Goal: Task Accomplishment & Management: Use online tool/utility

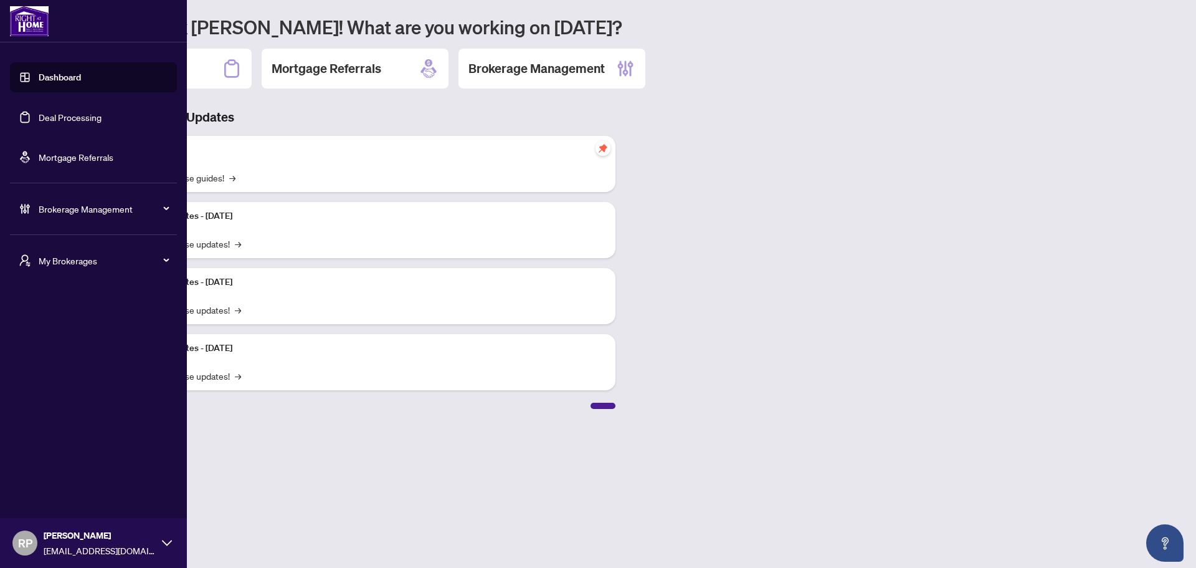
click at [39, 77] on link "Dashboard" at bounding box center [60, 77] width 42 height 11
click at [100, 118] on link "Deal Processing" at bounding box center [70, 117] width 63 height 11
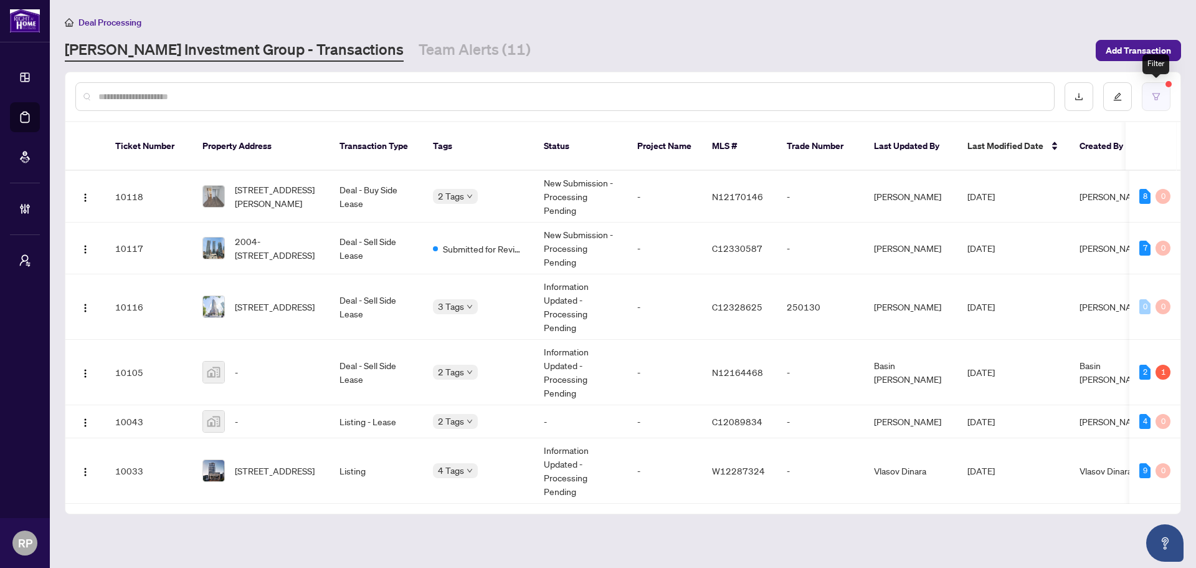
click at [1159, 103] on button "button" at bounding box center [1156, 96] width 29 height 29
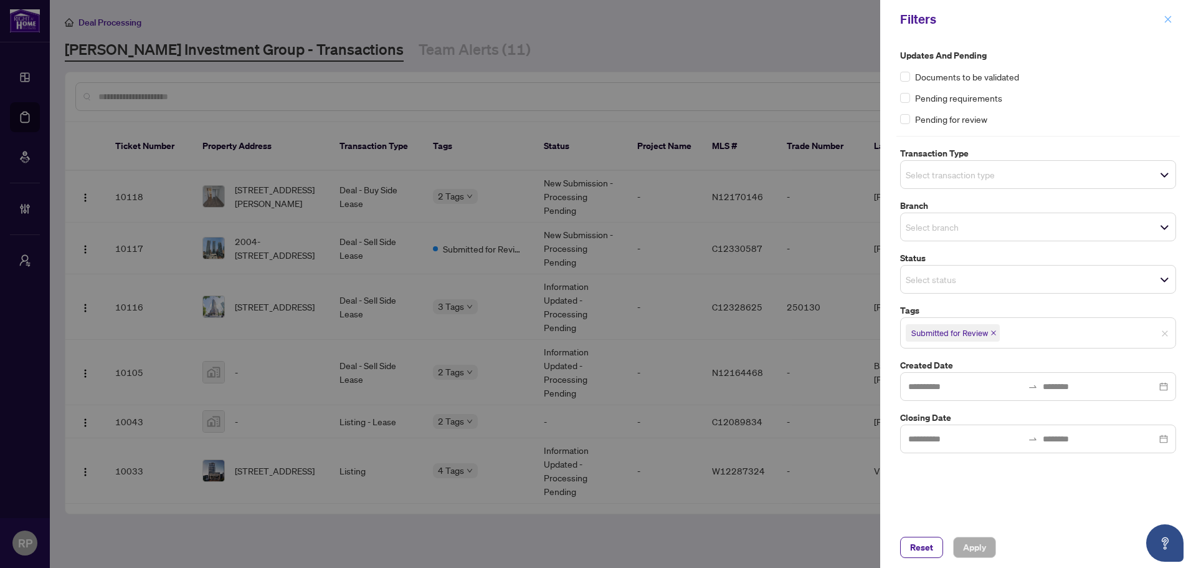
click at [1169, 25] on span "button" at bounding box center [1168, 19] width 9 height 20
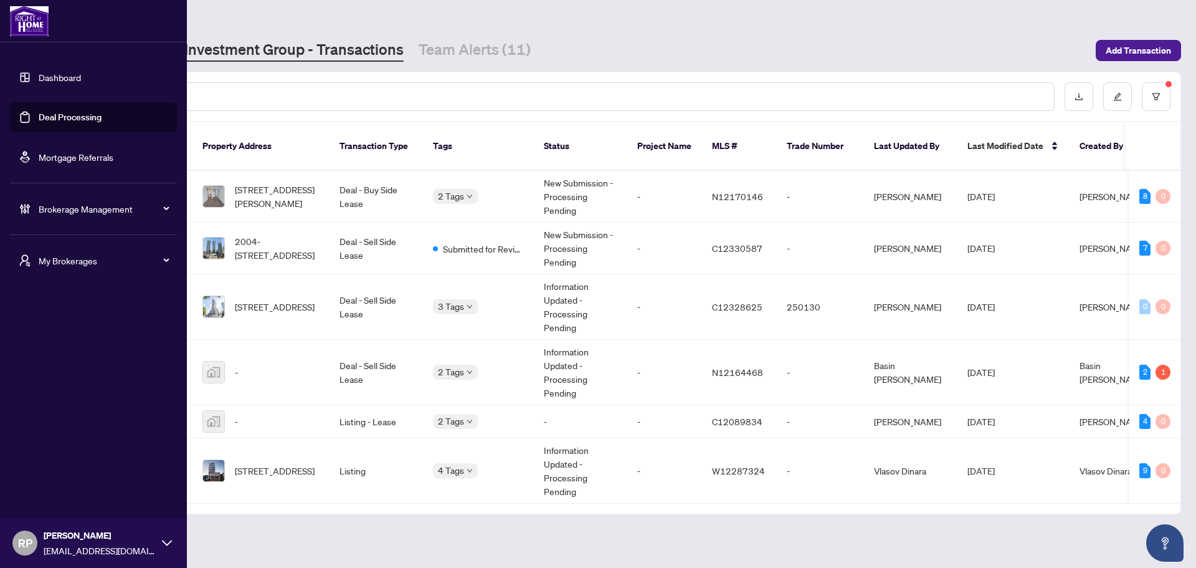
click at [55, 78] on link "Dashboard" at bounding box center [60, 77] width 42 height 11
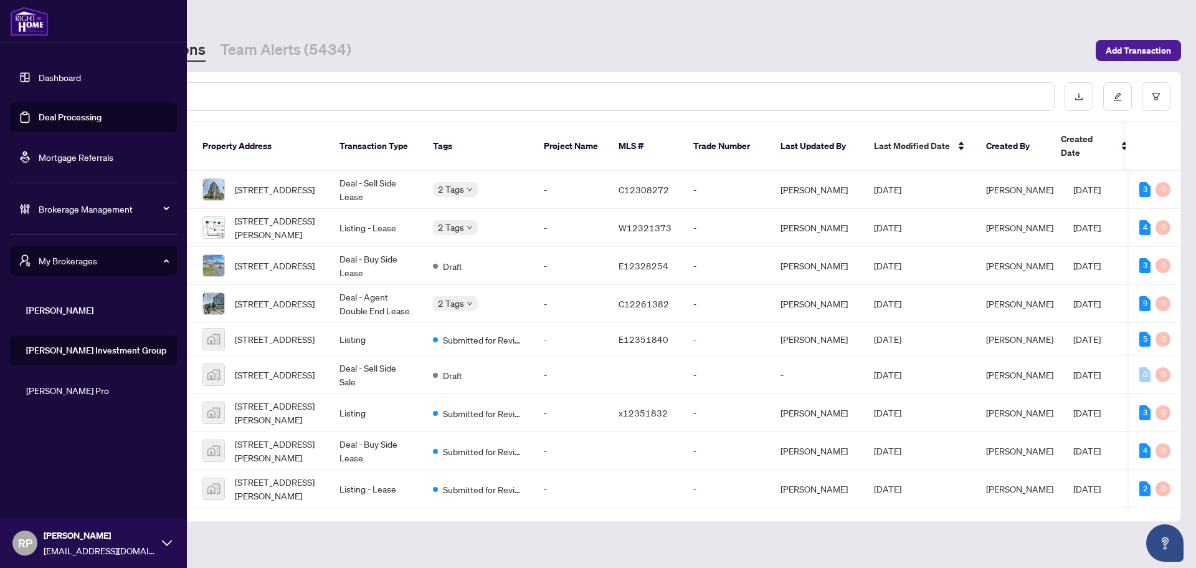
click at [62, 312] on span "[PERSON_NAME]" at bounding box center [97, 310] width 142 height 14
click at [31, 311] on span "[PERSON_NAME]" at bounding box center [97, 310] width 142 height 14
click at [85, 340] on li "RAHR Investment Group" at bounding box center [93, 350] width 167 height 30
click at [113, 211] on span "Brokerage Management" at bounding box center [104, 209] width 130 height 14
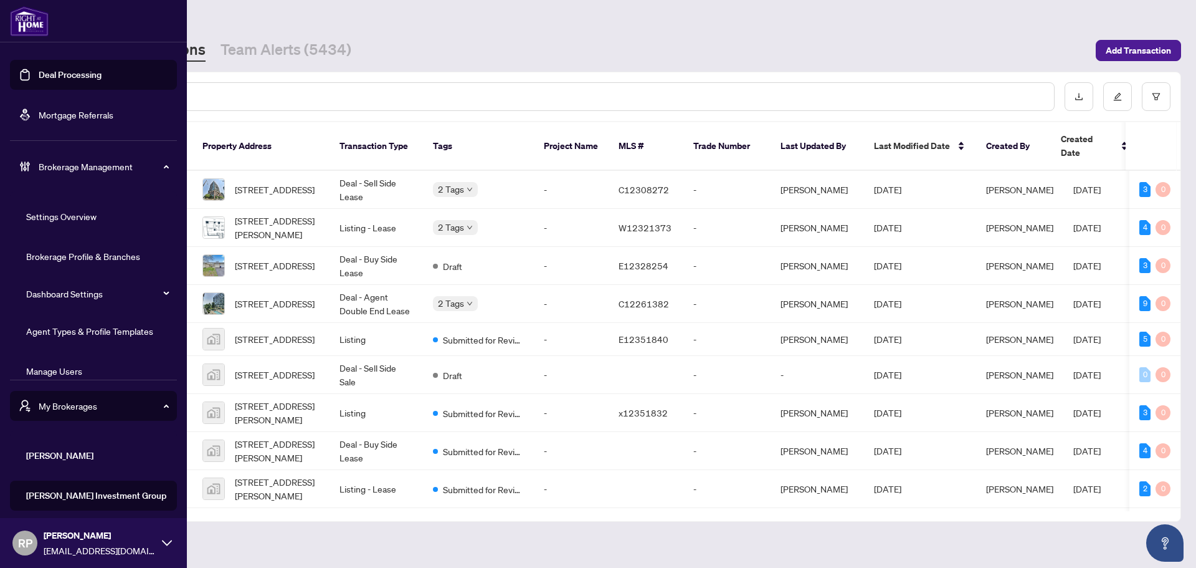
scroll to position [99, 0]
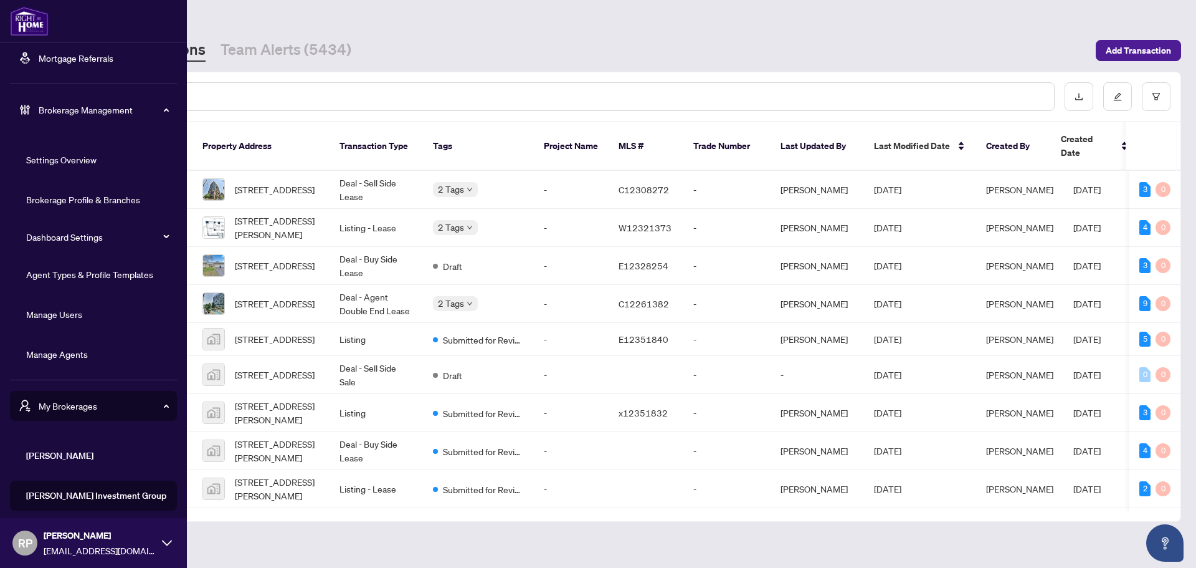
click at [78, 354] on link "Manage Agents" at bounding box center [57, 353] width 62 height 11
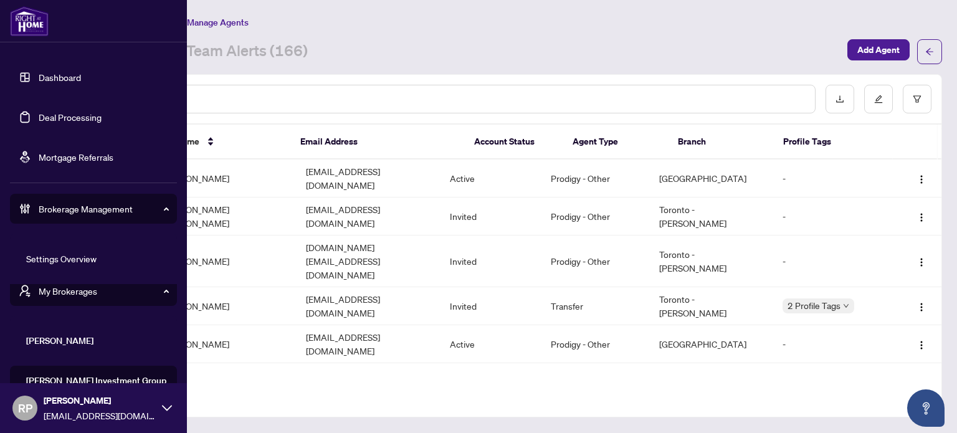
scroll to position [20, 0]
click at [55, 345] on span "RAHR" at bounding box center [97, 341] width 142 height 14
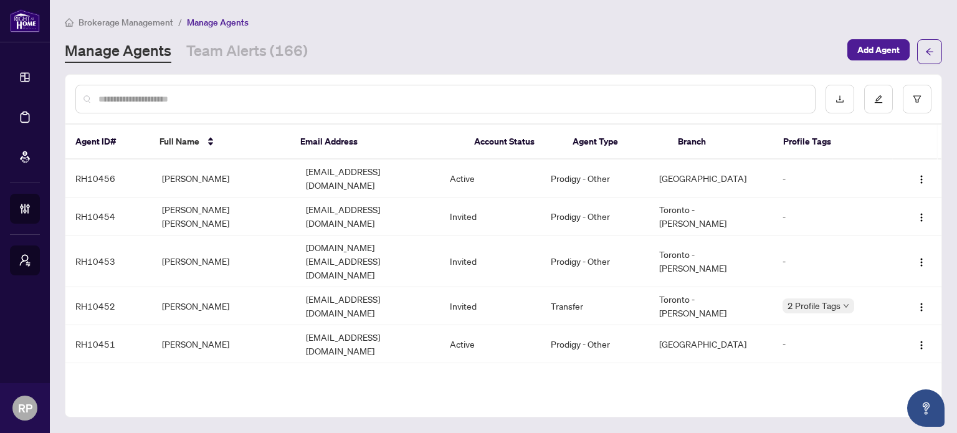
scroll to position [0, 0]
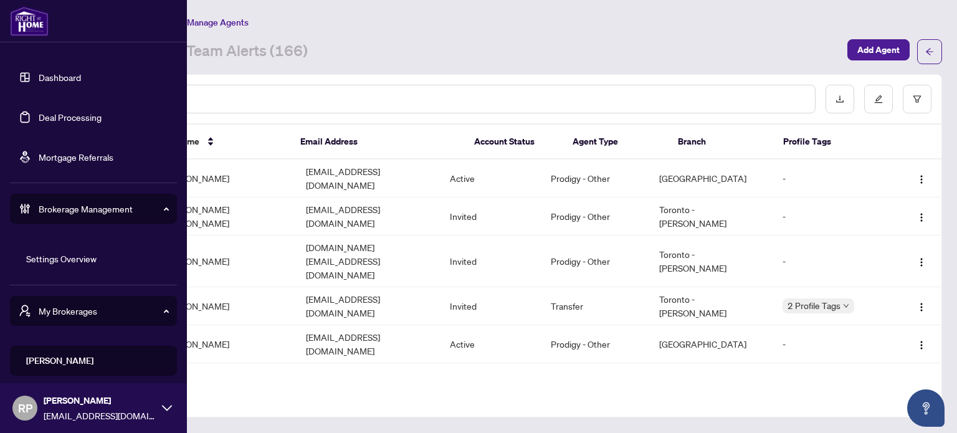
click at [65, 83] on link "Dashboard" at bounding box center [60, 77] width 42 height 11
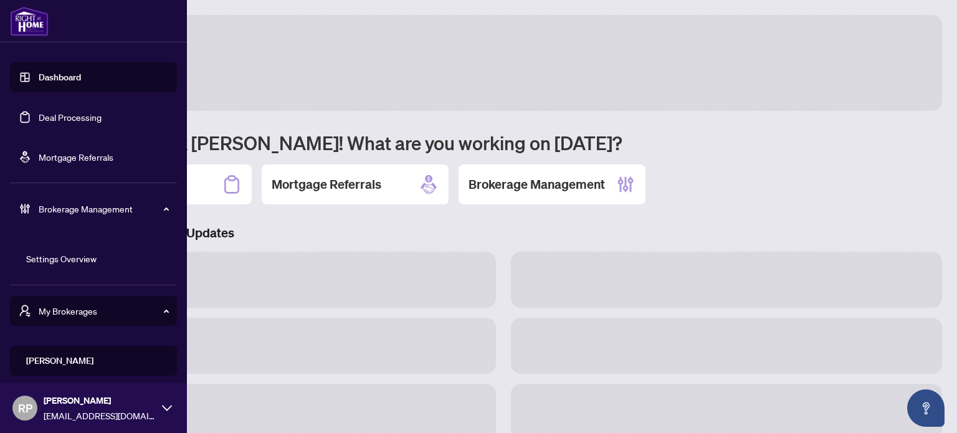
click at [85, 119] on link "Deal Processing" at bounding box center [70, 117] width 63 height 11
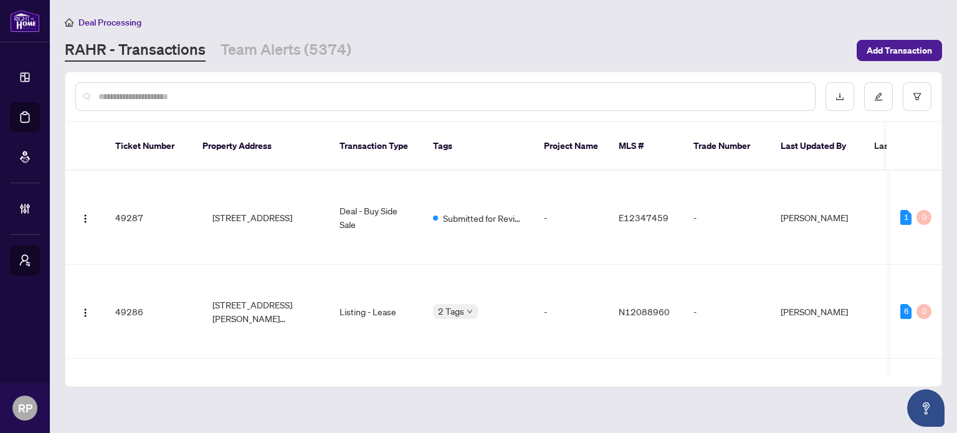
click at [229, 87] on div at bounding box center [445, 96] width 740 height 29
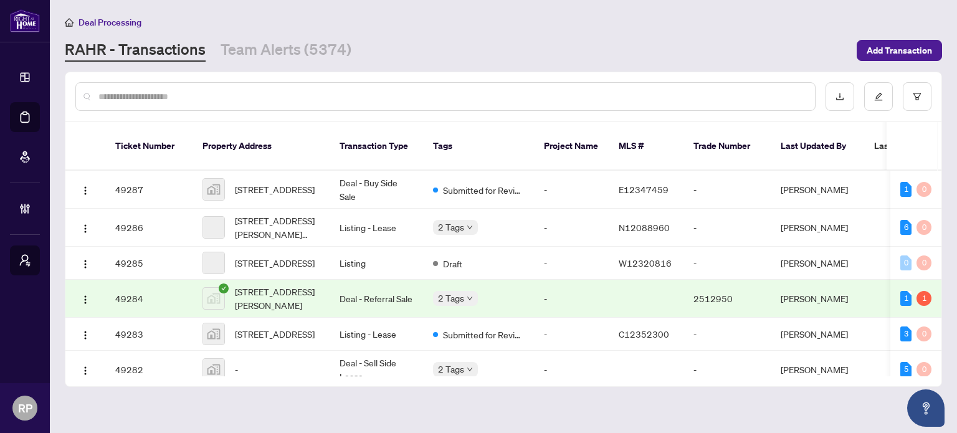
click at [226, 96] on input "text" at bounding box center [451, 97] width 706 height 14
click at [214, 96] on input "text" at bounding box center [451, 97] width 706 height 14
click at [922, 102] on button "button" at bounding box center [917, 96] width 29 height 29
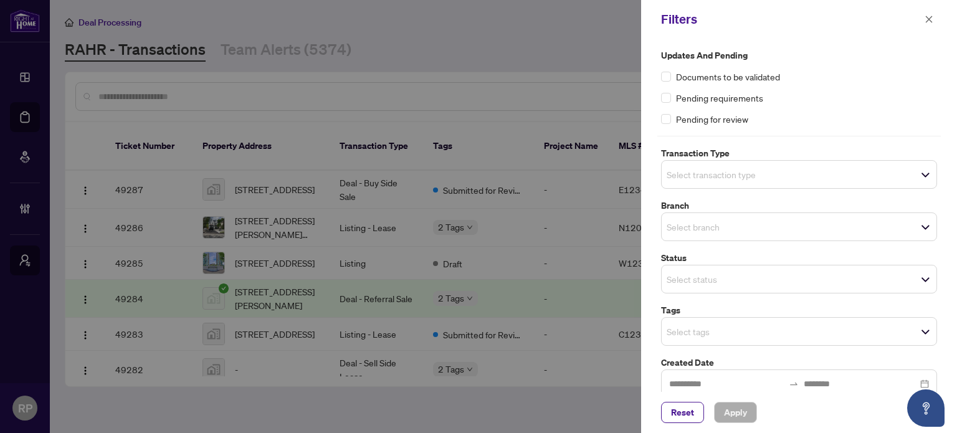
click at [600, 65] on div at bounding box center [478, 216] width 957 height 433
click at [927, 14] on span "button" at bounding box center [928, 19] width 9 height 20
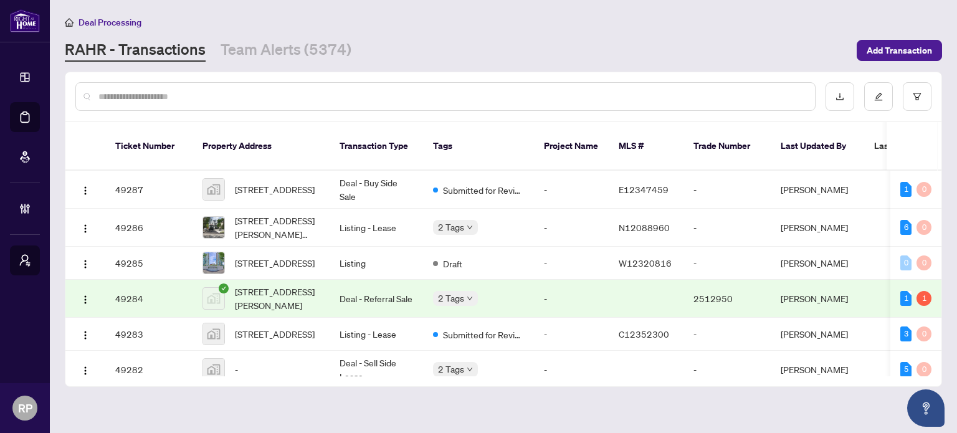
click at [604, 93] on input "text" at bounding box center [451, 97] width 706 height 14
paste input "**********"
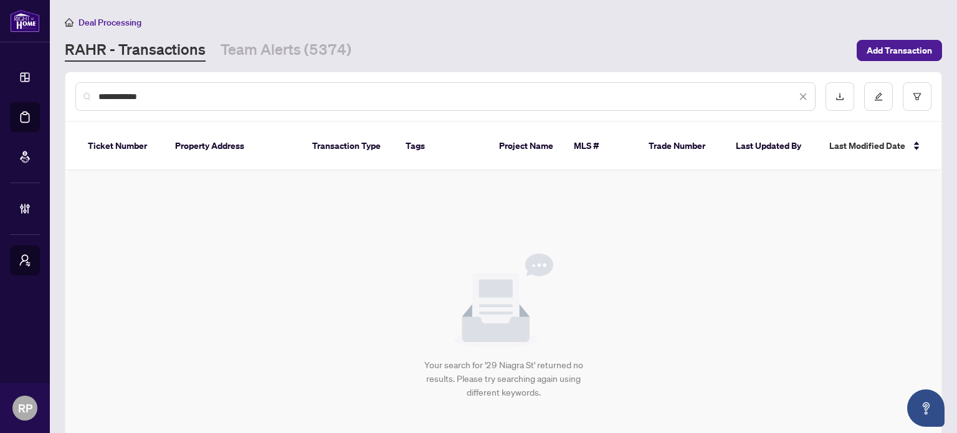
click at [176, 98] on input "**********" at bounding box center [447, 97] width 698 height 14
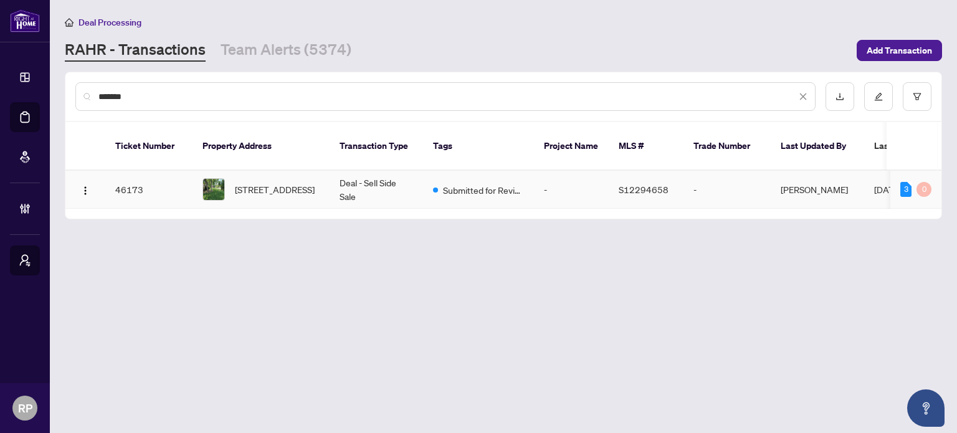
type input "*******"
click at [321, 179] on td "29 Niagara St, Collingwood, Ontario L9W 3X1, Canada" at bounding box center [260, 190] width 137 height 38
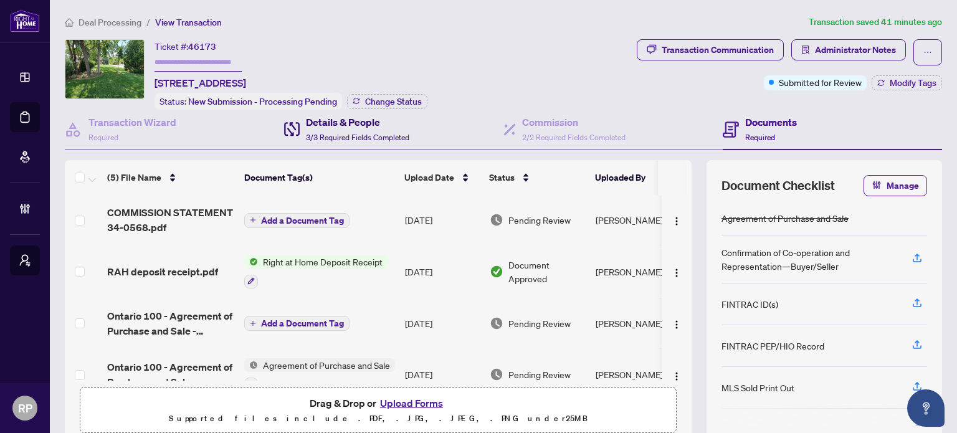
click at [372, 135] on span "3/3 Required Fields Completed" at bounding box center [357, 137] width 103 height 9
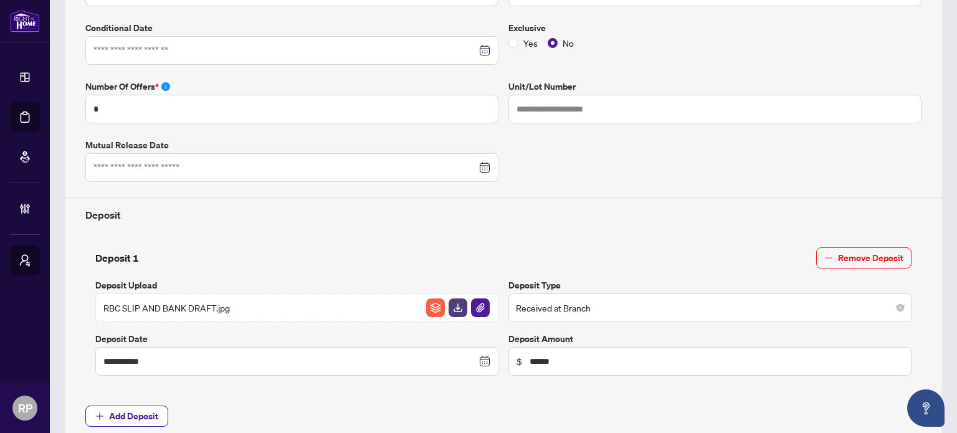
type input "**********"
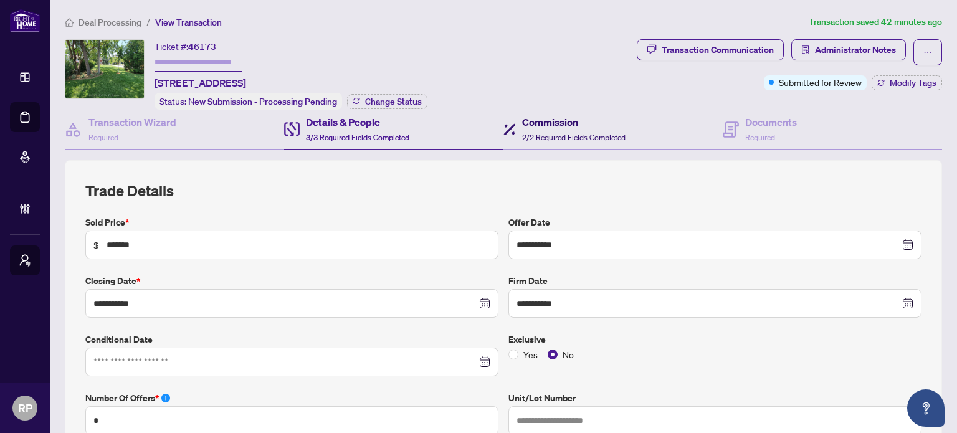
click at [566, 133] on span "2/2 Required Fields Completed" at bounding box center [573, 137] width 103 height 9
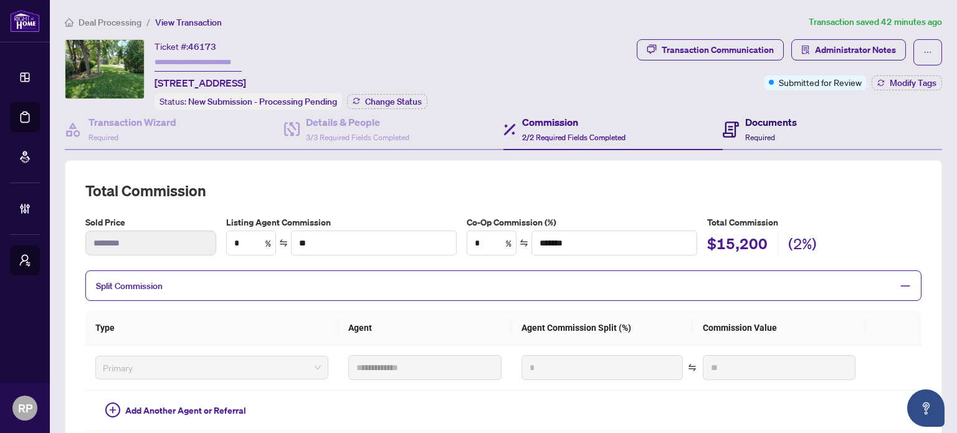
click at [754, 133] on span "Required" at bounding box center [760, 137] width 30 height 9
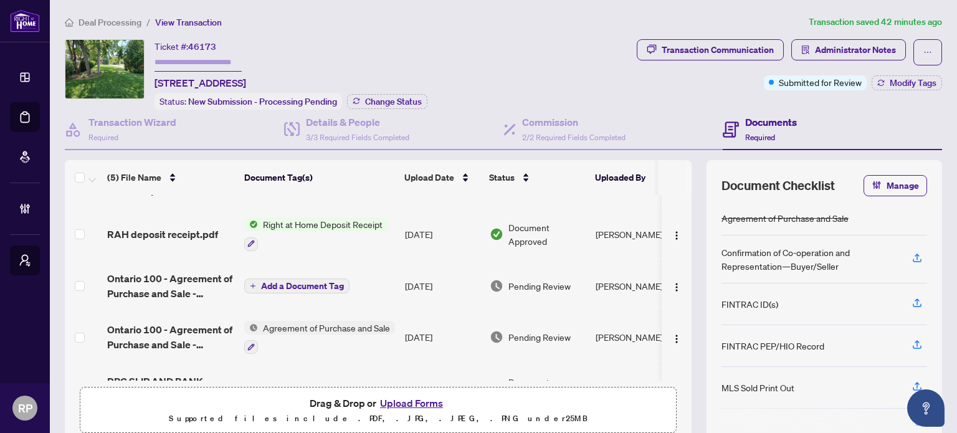
scroll to position [72, 0]
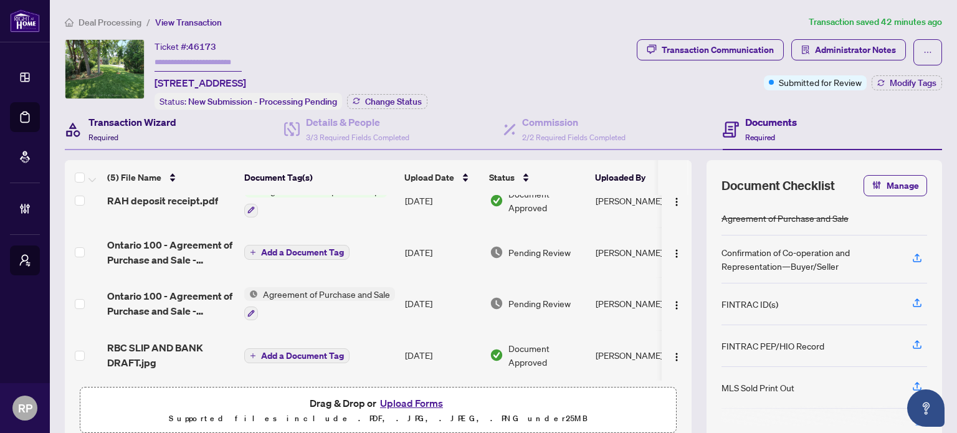
click at [150, 130] on div "Transaction Wizard Required" at bounding box center [132, 129] width 88 height 29
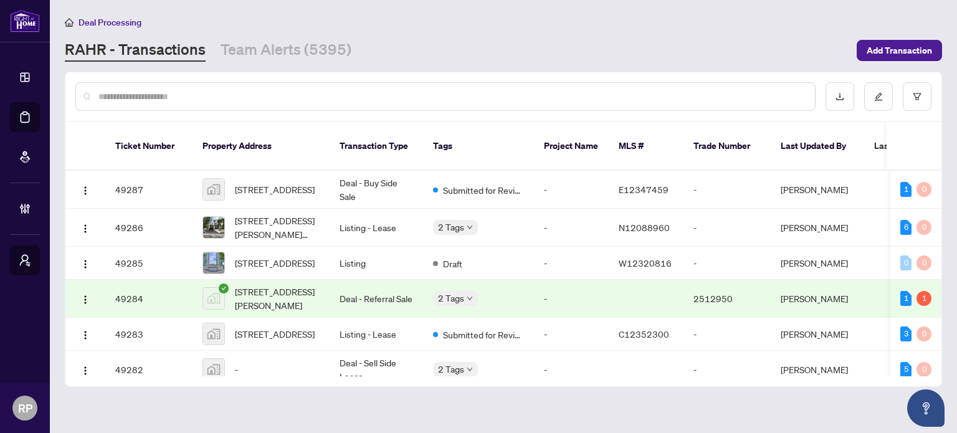
click at [359, 91] on input "text" at bounding box center [451, 97] width 706 height 14
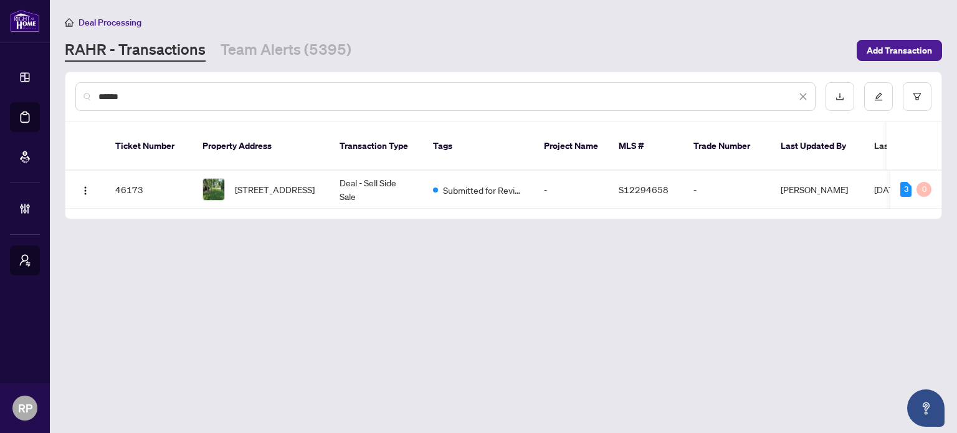
drag, startPoint x: 179, startPoint y: 100, endPoint x: 57, endPoint y: 89, distance: 122.6
click at [57, 89] on main "Deal Processing RAHR - Transactions Team Alerts (5395) Add Transaction ****** T…" at bounding box center [503, 216] width 907 height 433
paste input "text"
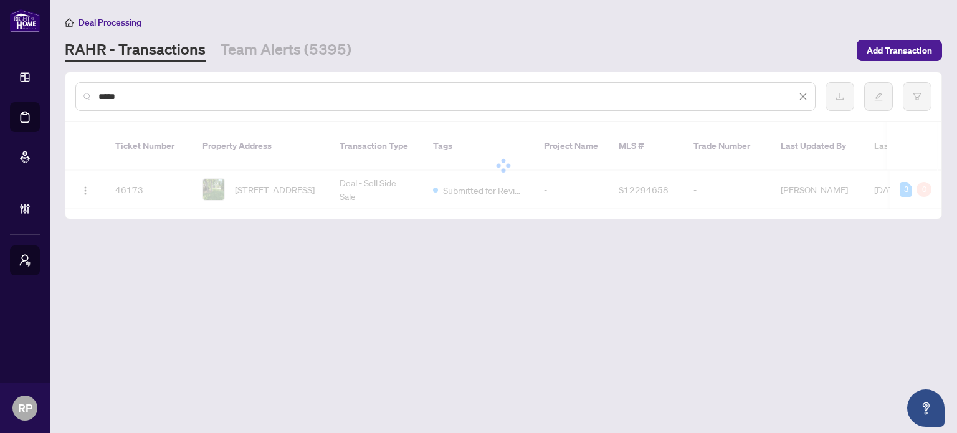
type input "*****"
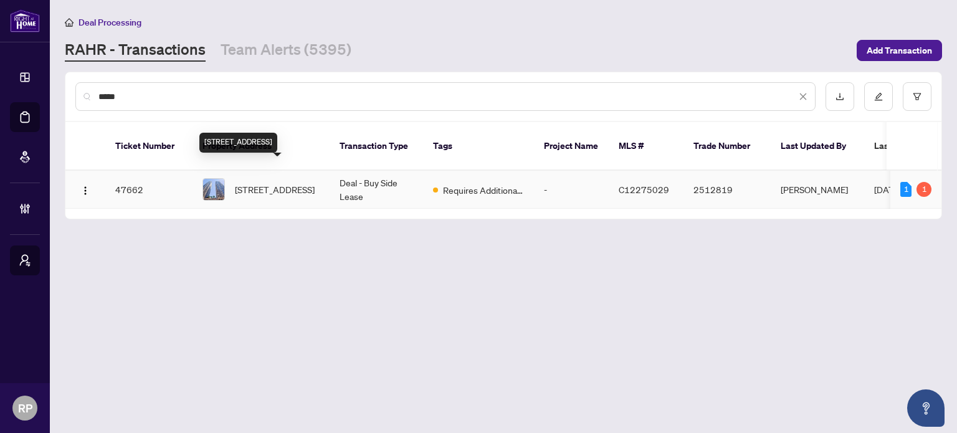
click at [307, 183] on span "2101-761 Bay St, Toronto, Ontario M5G 2R2, Canada" at bounding box center [275, 190] width 80 height 14
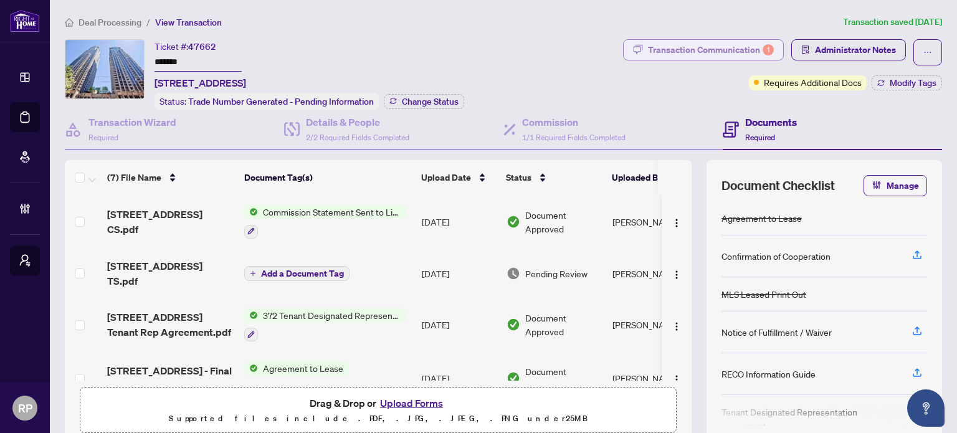
click at [729, 52] on div "Transaction Communication 1" at bounding box center [711, 50] width 126 height 20
type textarea "**********"
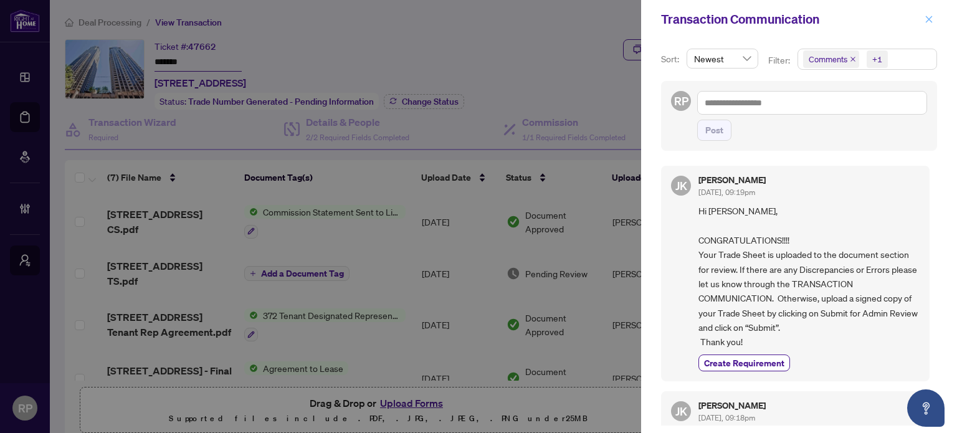
click at [929, 22] on icon "close" at bounding box center [928, 19] width 9 height 9
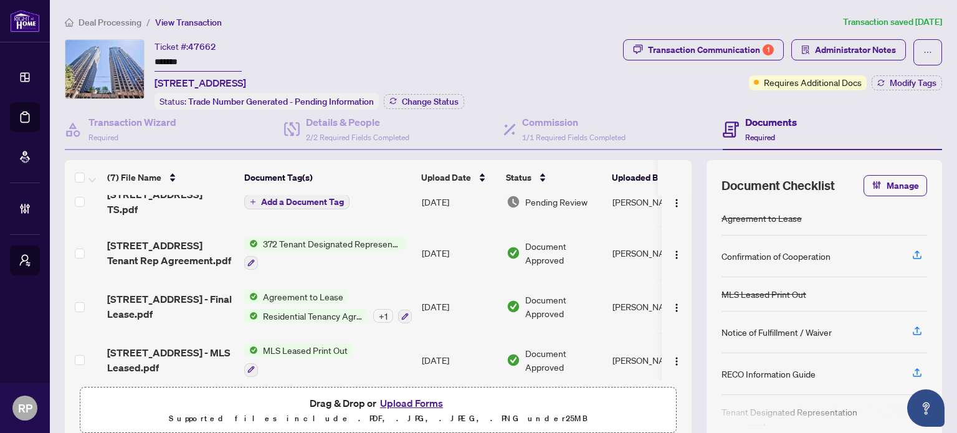
scroll to position [125, 0]
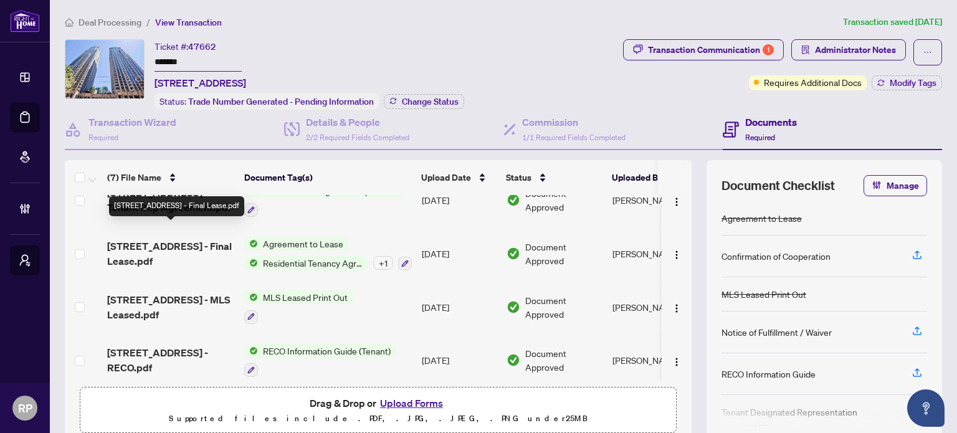
click at [188, 239] on span "2101-761 Bay St - Final Lease.pdf" at bounding box center [170, 254] width 127 height 30
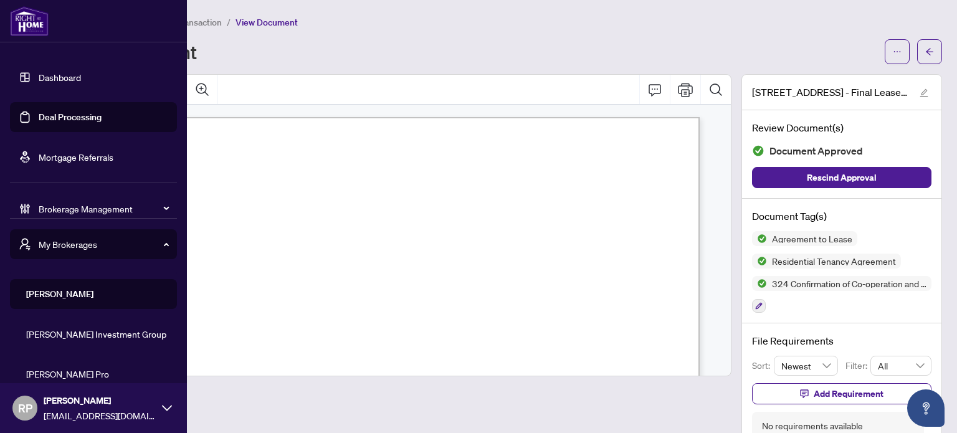
click at [95, 121] on link "Deal Processing" at bounding box center [70, 117] width 63 height 11
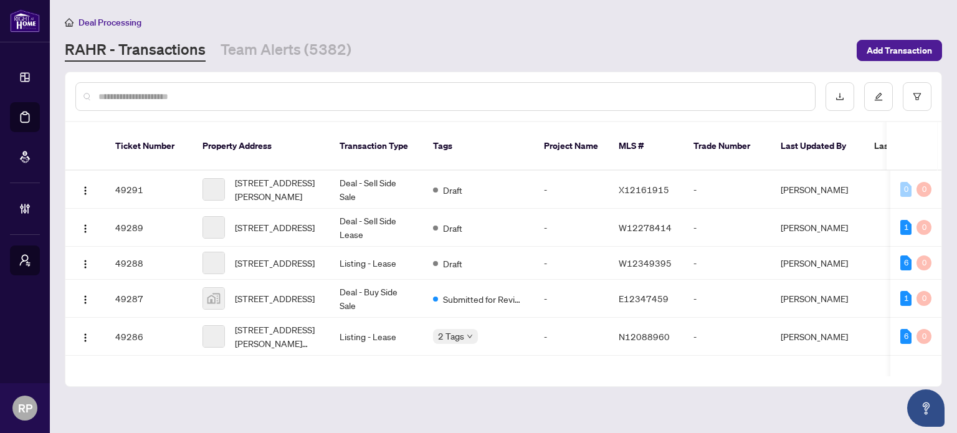
click at [283, 93] on input "text" at bounding box center [451, 97] width 706 height 14
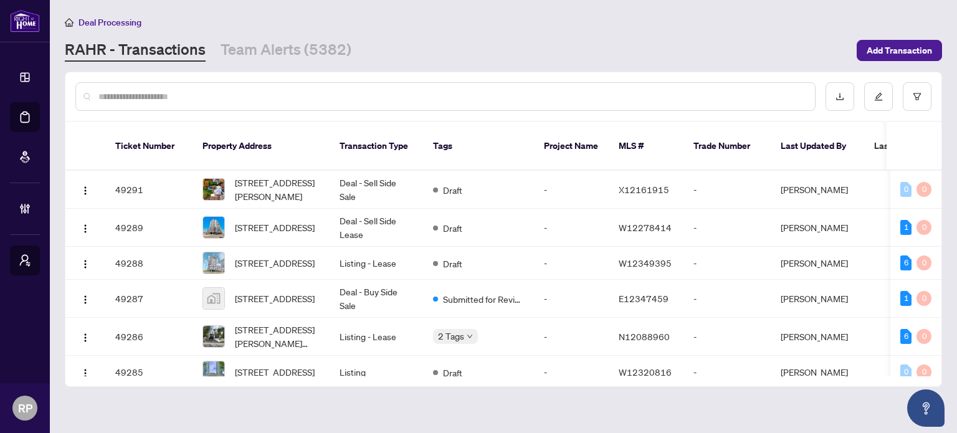
paste input "*****"
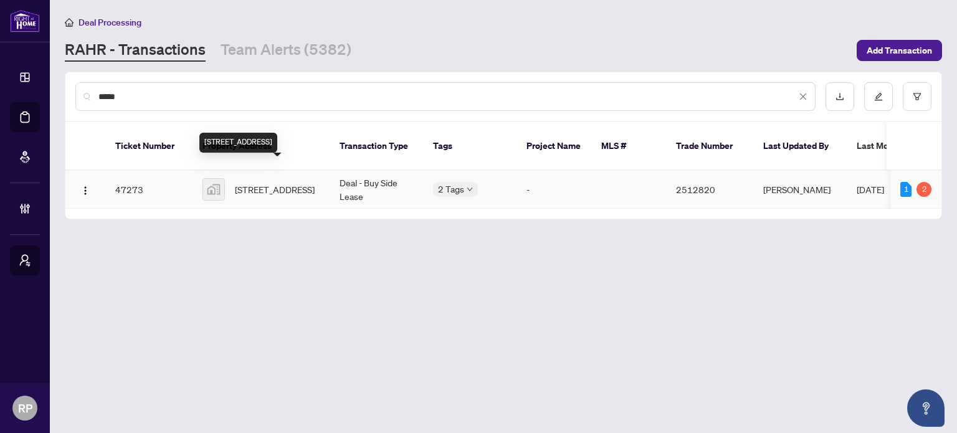
type input "*****"
click at [264, 183] on span "740 Dupont Street #907, Toronto, ON, Canada" at bounding box center [275, 190] width 80 height 14
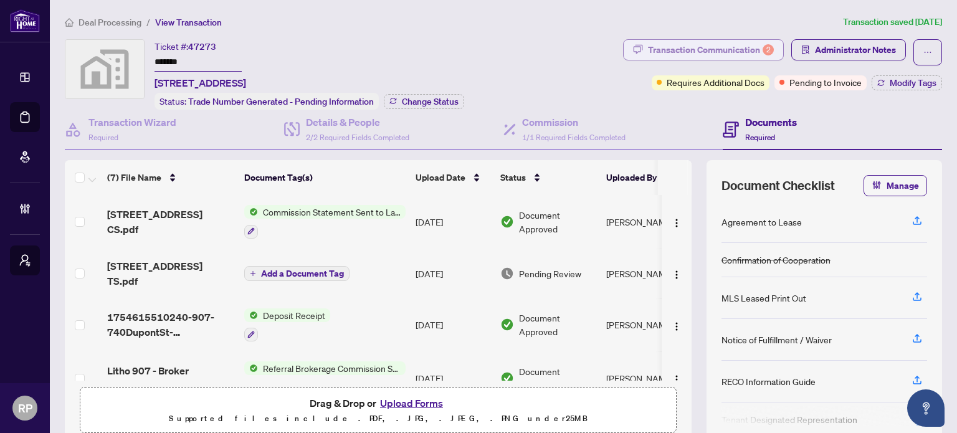
click at [726, 49] on div "Transaction Communication 2" at bounding box center [711, 50] width 126 height 20
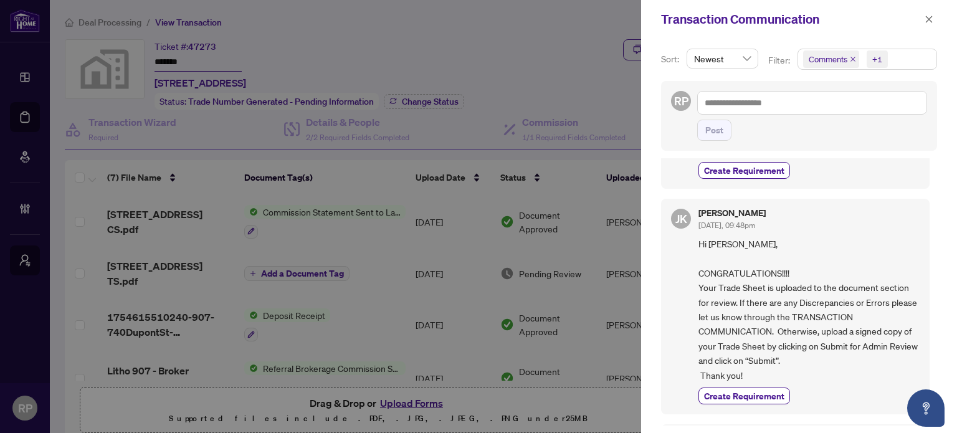
scroll to position [125, 0]
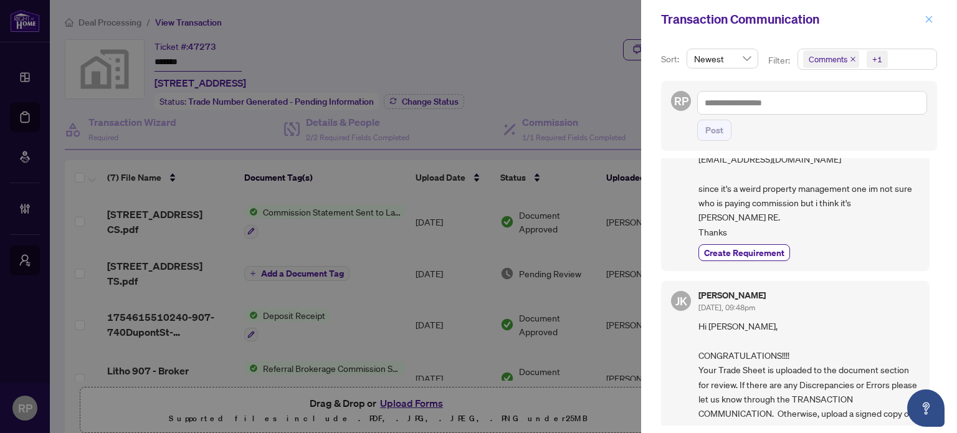
click at [924, 19] on button "button" at bounding box center [929, 19] width 16 height 15
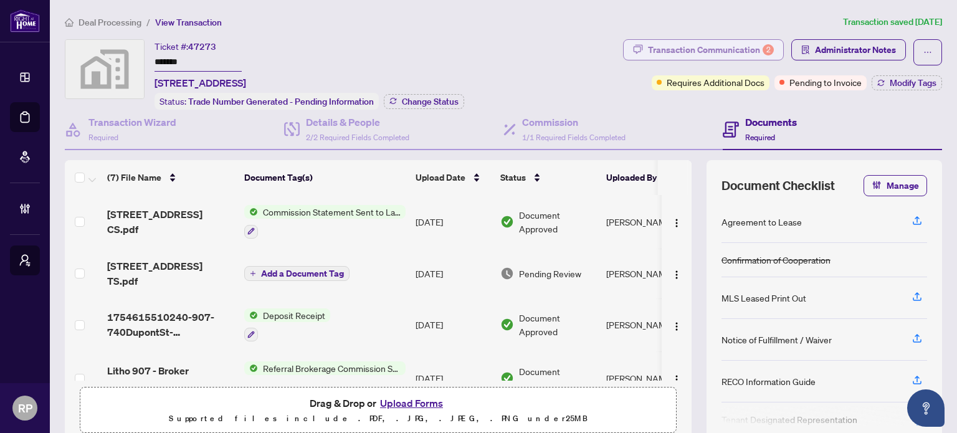
click at [763, 55] on div "2" at bounding box center [768, 49] width 11 height 11
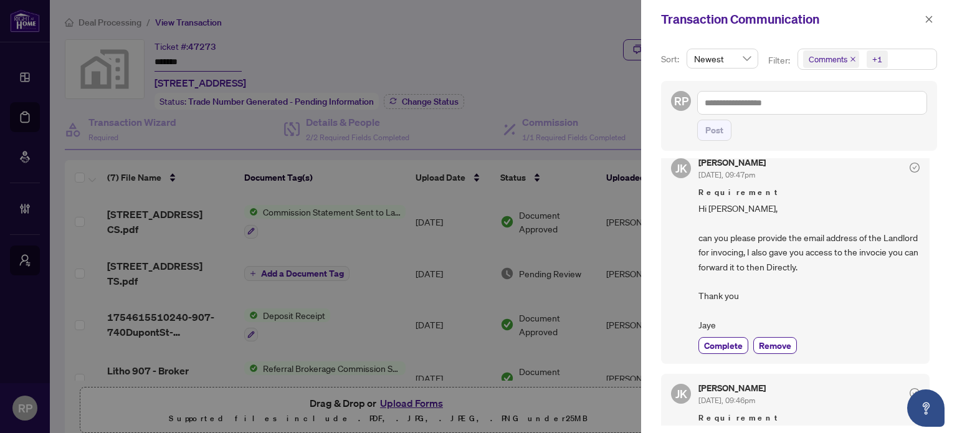
scroll to position [1, 0]
click at [576, 11] on div at bounding box center [478, 216] width 957 height 433
click at [925, 19] on icon "close" at bounding box center [928, 19] width 9 height 9
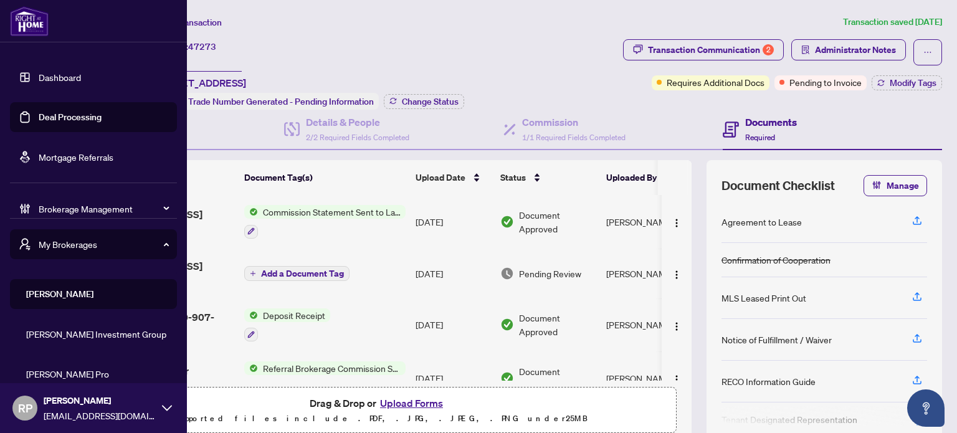
click at [47, 79] on link "Dashboard" at bounding box center [60, 77] width 42 height 11
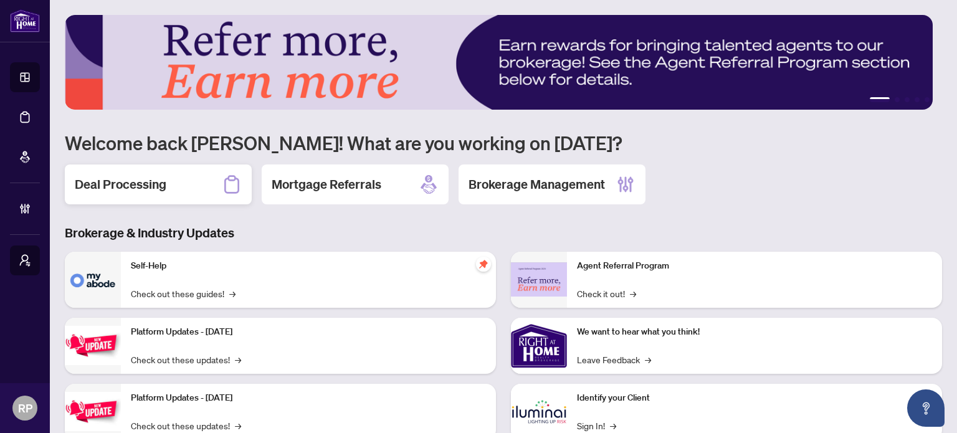
click at [155, 176] on h2 "Deal Processing" at bounding box center [121, 184] width 92 height 17
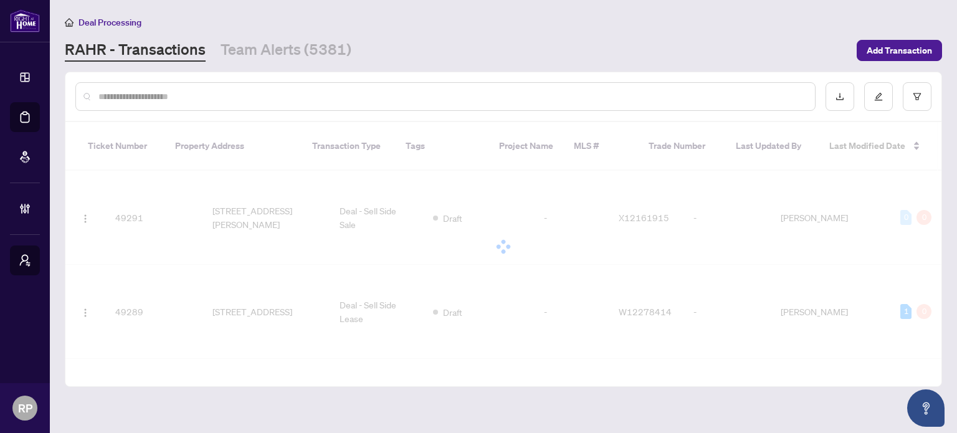
click at [227, 111] on div at bounding box center [503, 96] width 876 height 49
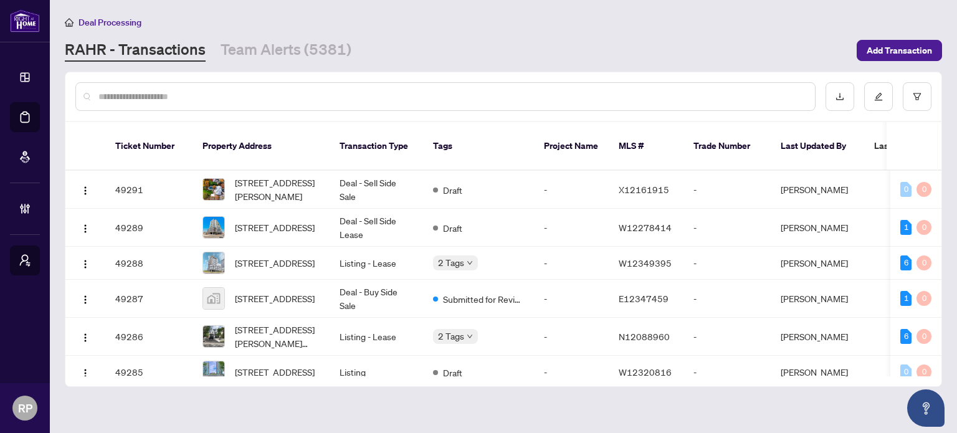
click at [187, 95] on input "text" at bounding box center [451, 97] width 706 height 14
paste input "*****"
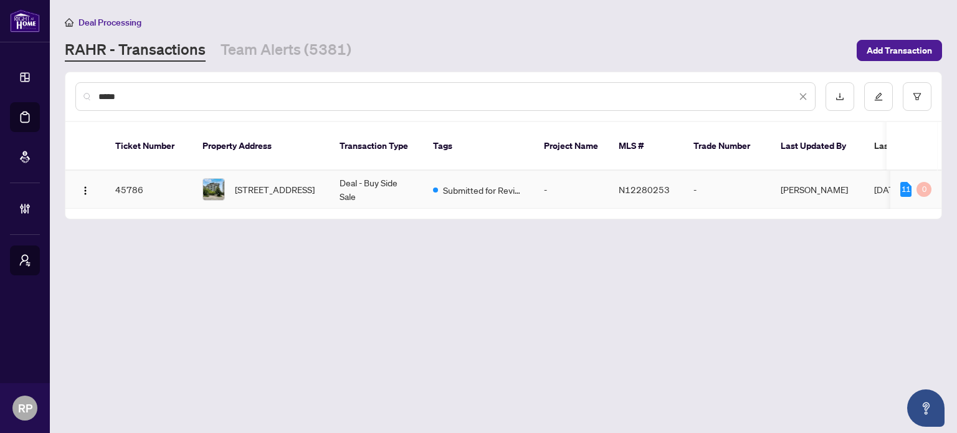
type input "*****"
click at [252, 183] on span "106-273 South Park Rd, Markham, Ontario L3T 0B5, Canada" at bounding box center [275, 190] width 80 height 14
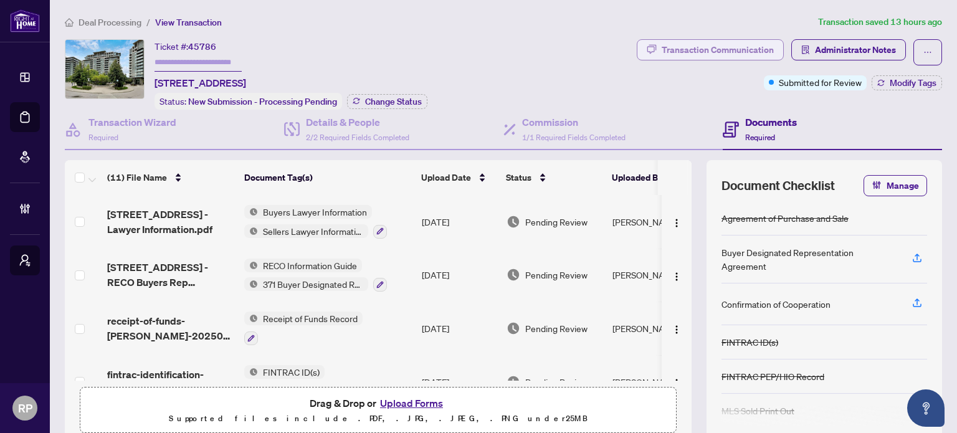
click at [767, 52] on button "Transaction Communication" at bounding box center [710, 49] width 147 height 21
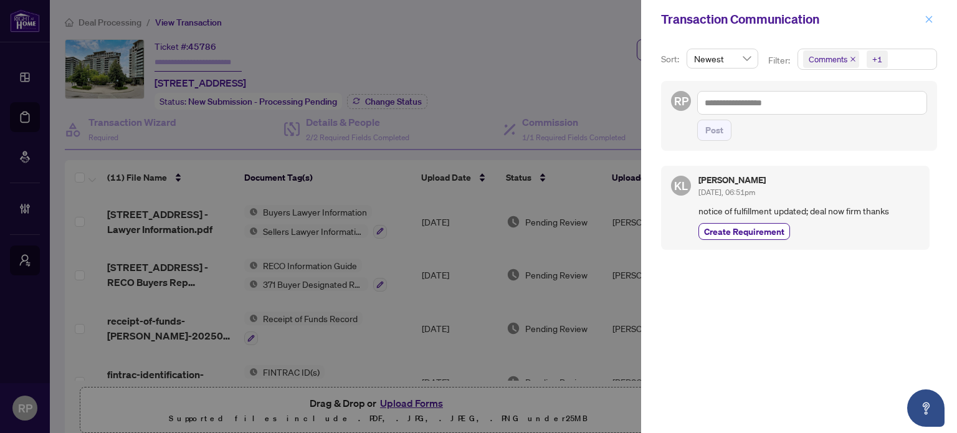
click at [929, 19] on icon "close" at bounding box center [929, 19] width 7 height 7
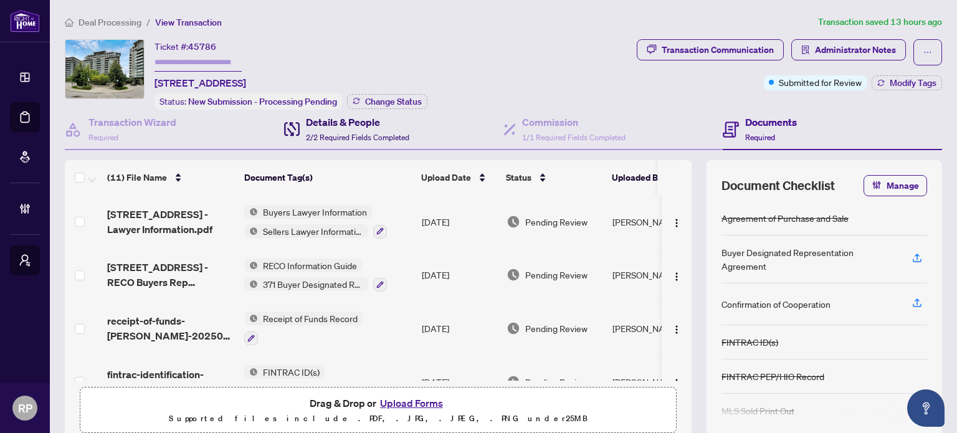
click at [394, 133] on span "2/2 Required Fields Completed" at bounding box center [357, 137] width 103 height 9
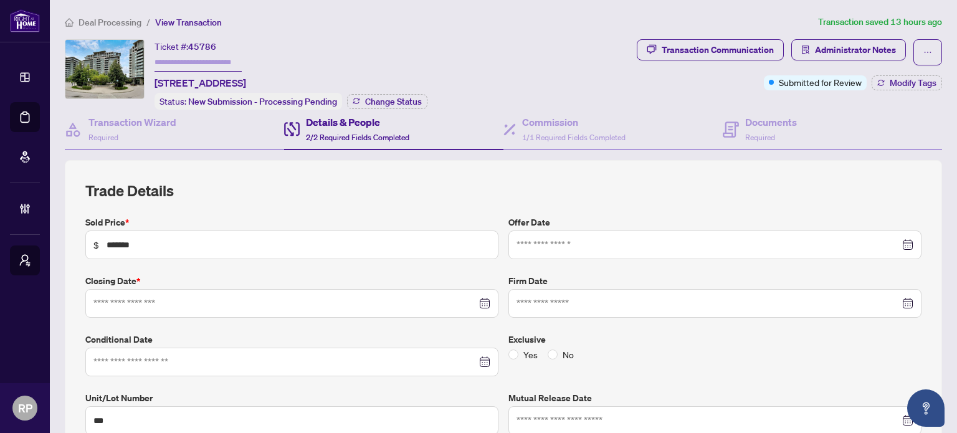
type input "**********"
click at [178, 112] on div "Transaction Wizard Required" at bounding box center [174, 130] width 219 height 40
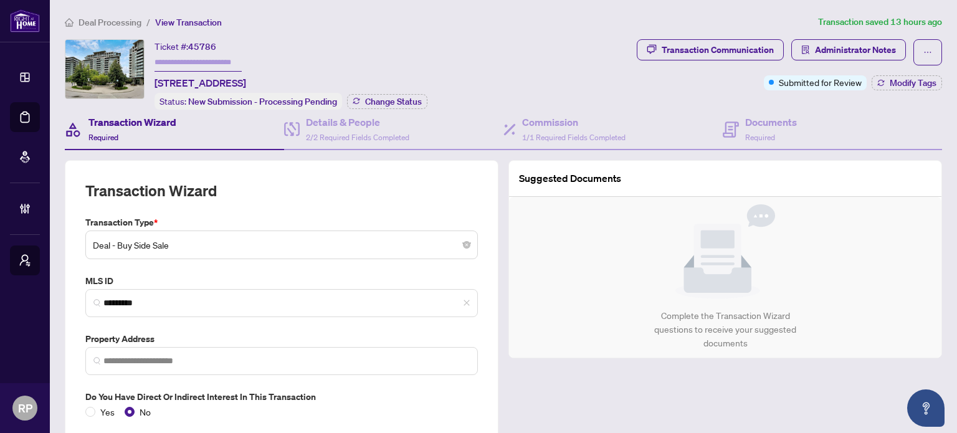
type input "**********"
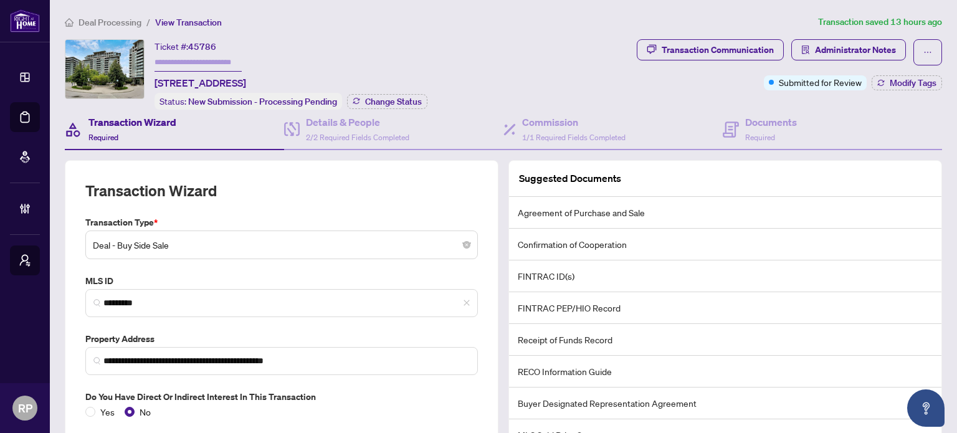
click at [199, 44] on span "45786" at bounding box center [202, 46] width 28 height 11
click at [227, 45] on div "Ticket #: 45786 106-273 South Park Rd, Markham, Ontario L3T 0B5, Canada" at bounding box center [200, 64] width 92 height 51
